Goal: Transaction & Acquisition: Purchase product/service

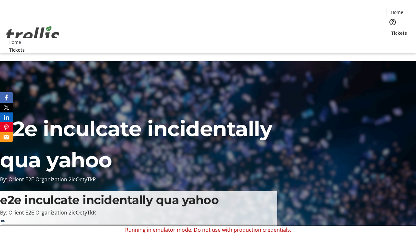
click at [398, 10] on span "Sign Up" at bounding box center [400, 9] width 19 height 8
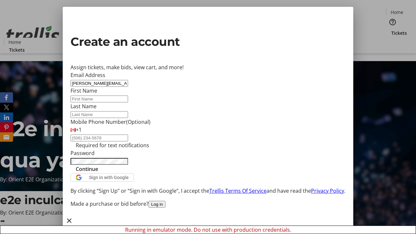
type input "[PERSON_NAME][EMAIL_ADDRESS][DOMAIN_NAME]"
type input "[PERSON_NAME]"
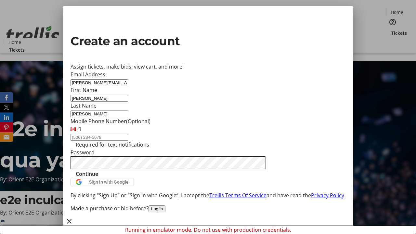
click at [98, 178] on span "Continue" at bounding box center [87, 174] width 22 height 8
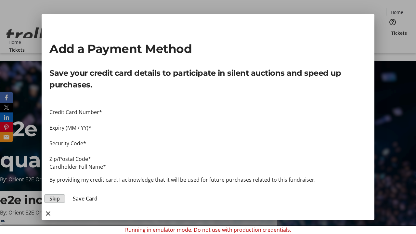
click at [60, 195] on span "Skip" at bounding box center [54, 199] width 10 height 8
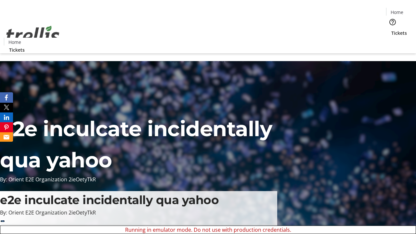
click at [392, 30] on span "Tickets" at bounding box center [400, 33] width 16 height 7
